Goal: Information Seeking & Learning: Check status

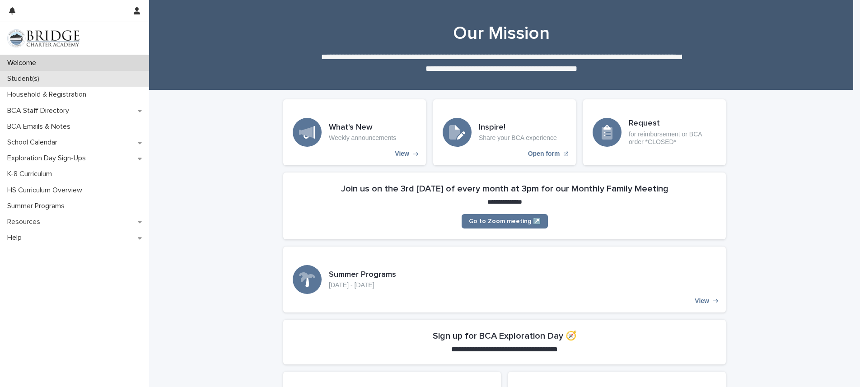
click at [45, 79] on p "Student(s)" at bounding box center [25, 79] width 43 height 9
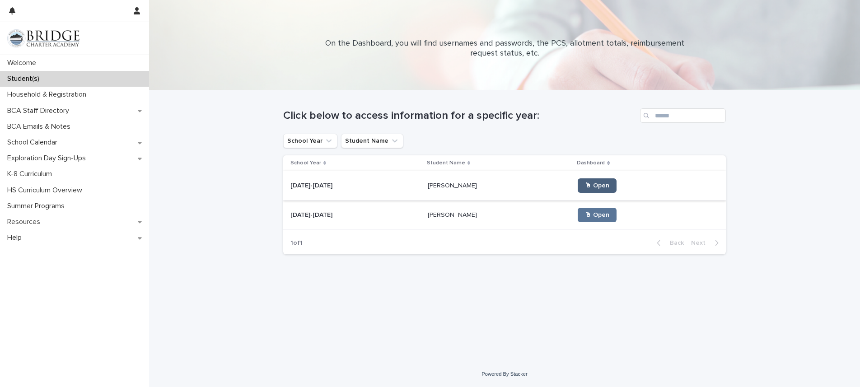
click at [585, 186] on span "🖱 Open" at bounding box center [597, 186] width 24 height 6
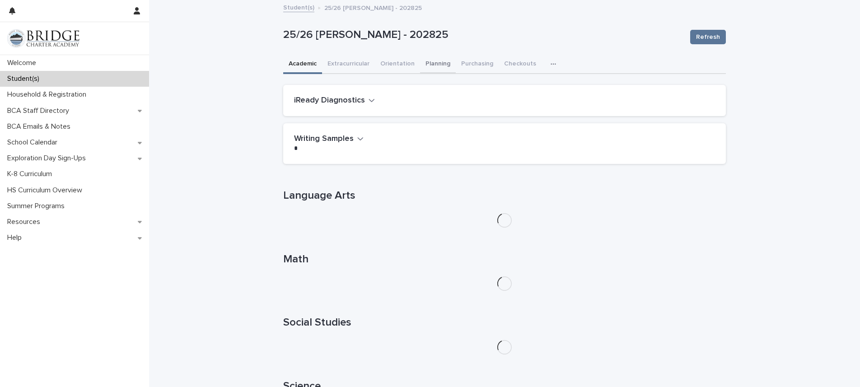
click at [434, 61] on button "Planning" at bounding box center [438, 64] width 36 height 19
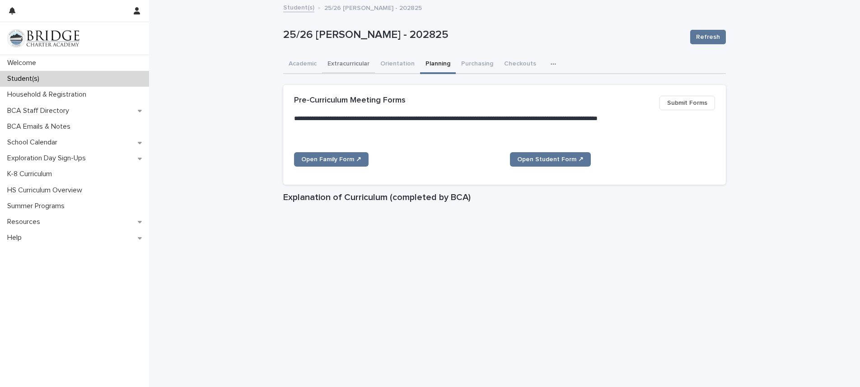
click at [358, 61] on button "Extracurricular" at bounding box center [348, 64] width 53 height 19
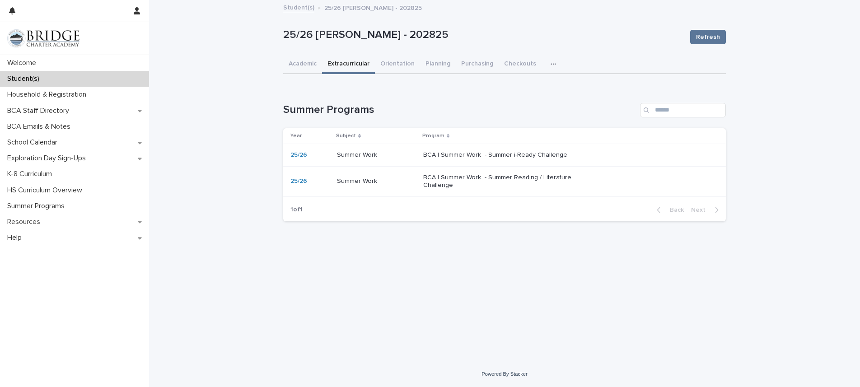
click at [505, 159] on p "BCA | Summer Work - Summer i-Ready Challenge" at bounding box center [498, 155] width 150 height 8
click at [464, 181] on p "BCA | Summer Work - Summer Reading / Literature Challenge" at bounding box center [498, 181] width 150 height 15
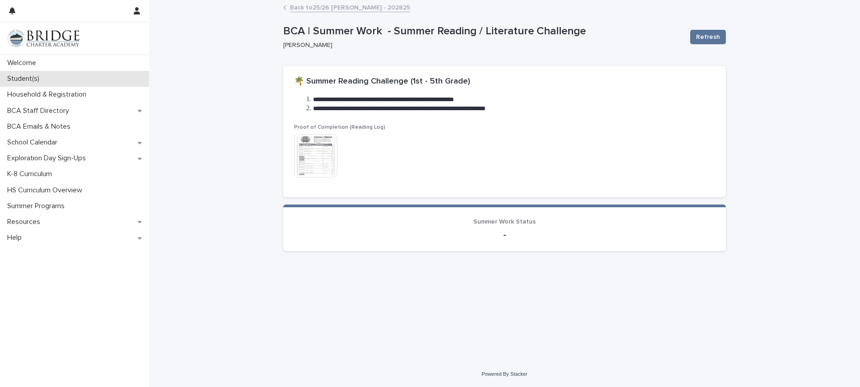
click at [28, 80] on p "Student(s)" at bounding box center [25, 79] width 43 height 9
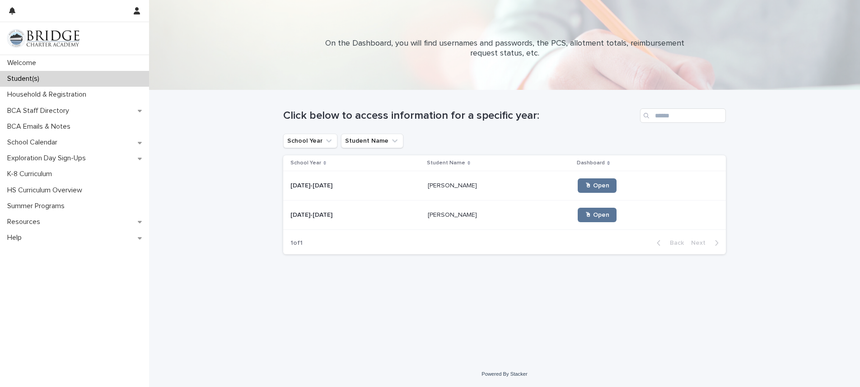
click at [574, 215] on td "🖱 Open" at bounding box center [650, 215] width 152 height 29
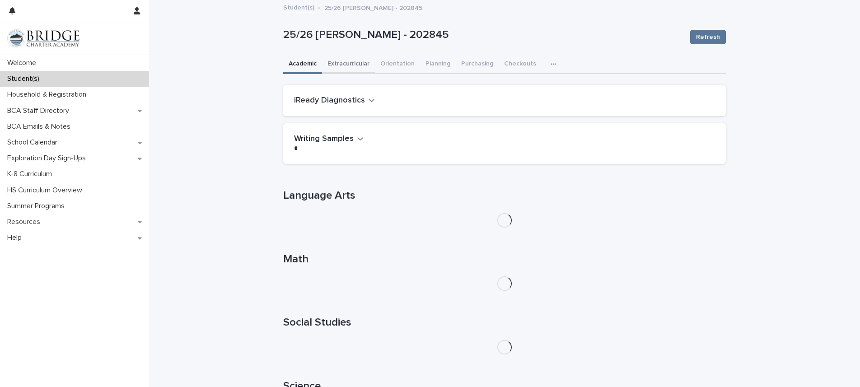
click at [345, 65] on button "Extracurricular" at bounding box center [348, 64] width 53 height 19
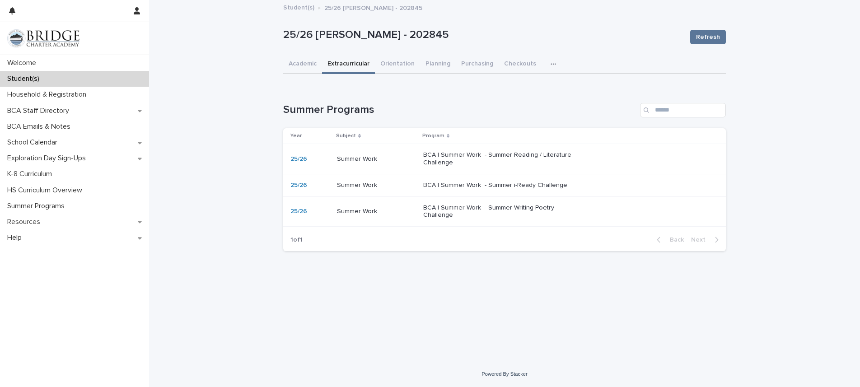
click at [495, 160] on p "BCA | Summer Work - Summer Reading / Literature Challenge" at bounding box center [498, 158] width 150 height 15
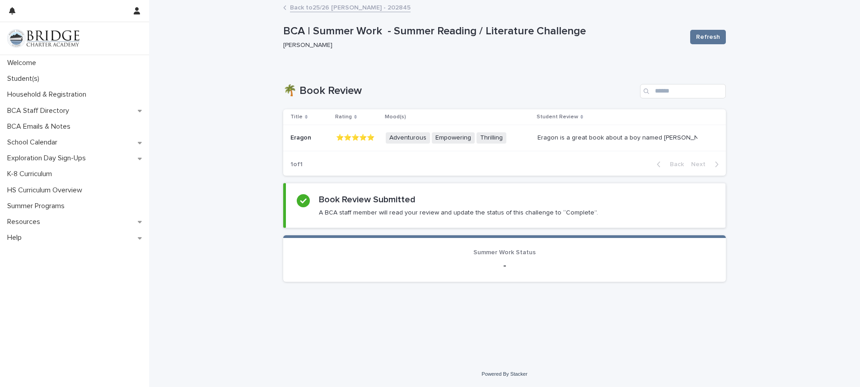
click at [309, 7] on link "Back to 25/26 [PERSON_NAME] - 202845" at bounding box center [350, 7] width 121 height 10
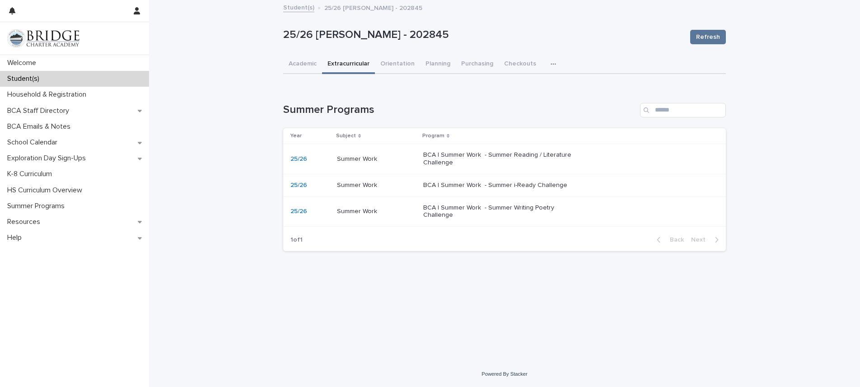
click at [481, 191] on div "BCA | Summer Work - Summer i-Ready Challenge" at bounding box center [567, 185] width 288 height 15
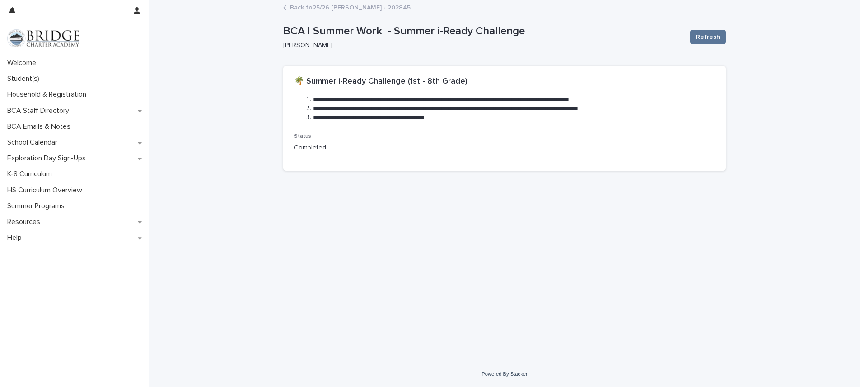
click at [305, 7] on link "Back to 25/26 [PERSON_NAME] - 202845" at bounding box center [350, 7] width 121 height 10
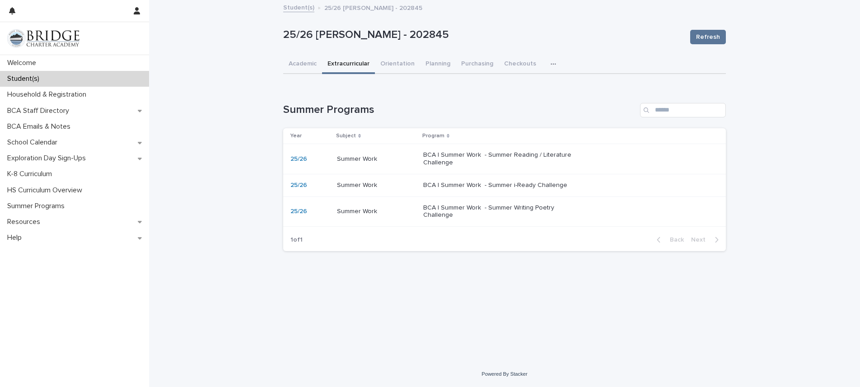
click at [503, 207] on p "BCA | Summer Work - Summer Writing Poetry Challenge" at bounding box center [498, 211] width 150 height 15
